Goal: Find specific page/section: Find specific page/section

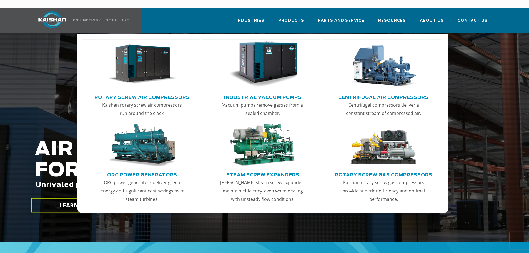
click at [172, 64] on img "Main menu" at bounding box center [142, 64] width 68 height 46
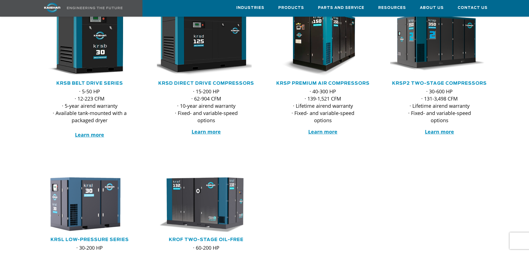
scroll to position [111, 0]
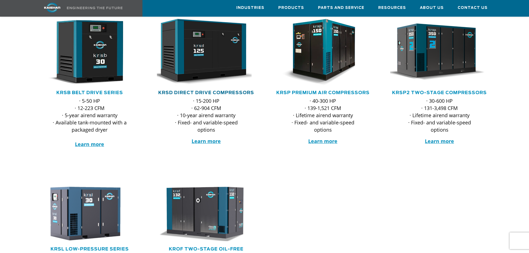
click at [215, 90] on link "KRSD Direct Drive Compressors" at bounding box center [206, 92] width 96 height 4
